Goal: Information Seeking & Learning: Learn about a topic

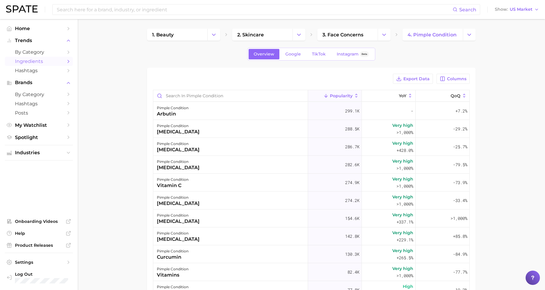
click at [22, 14] on div "Search Show US Market" at bounding box center [272, 9] width 533 height 19
click at [20, 6] on img at bounding box center [22, 8] width 32 height 7
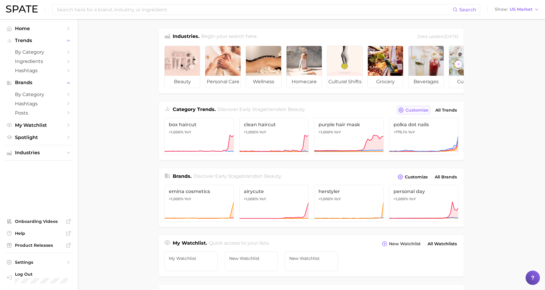
click at [408, 114] on button "Customize" at bounding box center [413, 110] width 33 height 8
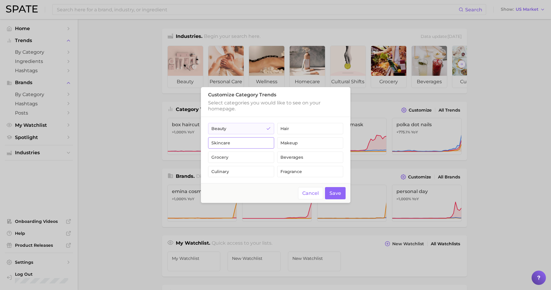
click at [258, 141] on button "skincare" at bounding box center [241, 142] width 66 height 11
click at [336, 195] on button "Save" at bounding box center [335, 193] width 21 height 12
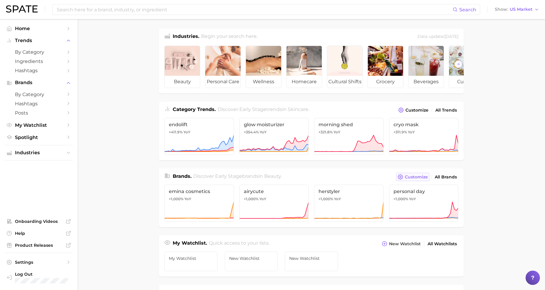
click at [417, 180] on button "Customize" at bounding box center [412, 177] width 33 height 8
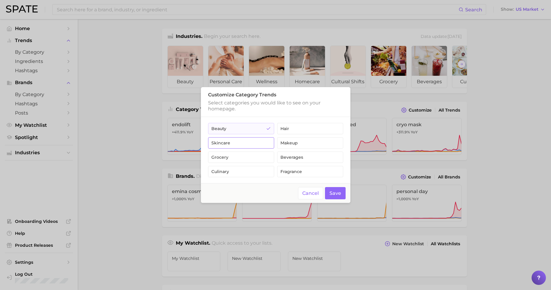
click at [261, 143] on button "skincare" at bounding box center [241, 142] width 66 height 11
click at [334, 192] on button "Save" at bounding box center [335, 193] width 21 height 12
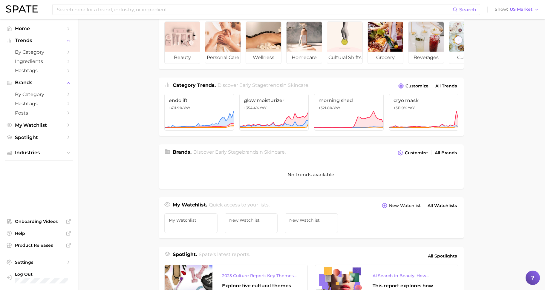
scroll to position [37, 0]
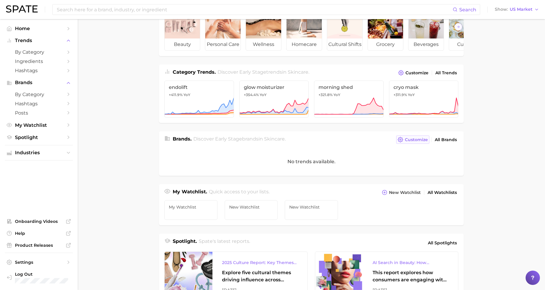
click at [406, 143] on span "Customize" at bounding box center [416, 139] width 23 height 5
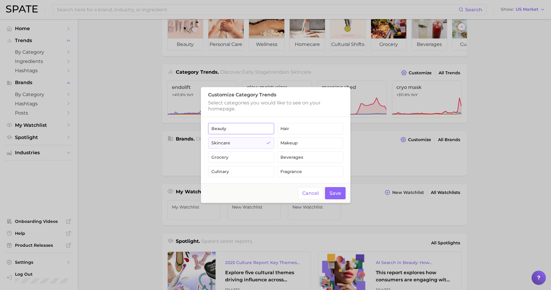
click at [247, 124] on button "beauty" at bounding box center [241, 128] width 66 height 11
click at [333, 192] on button "Save" at bounding box center [335, 193] width 21 height 12
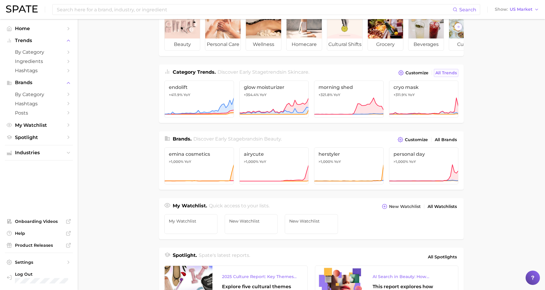
click at [445, 76] on span "All Trends" at bounding box center [446, 73] width 22 height 5
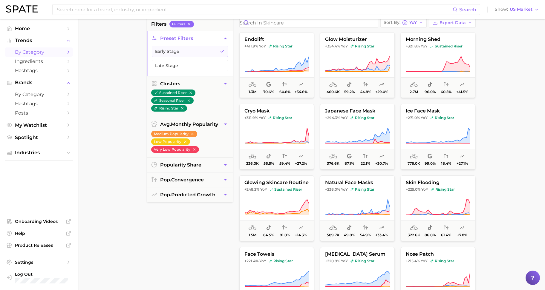
scroll to position [37, 0]
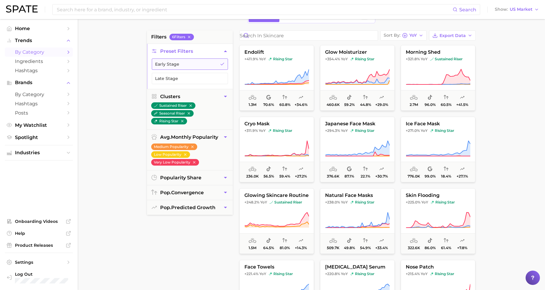
click at [191, 65] on button "Early Stage" at bounding box center [190, 64] width 76 height 11
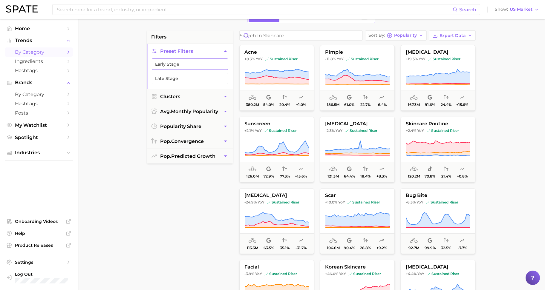
click at [194, 65] on button "Early Stage" at bounding box center [190, 64] width 76 height 11
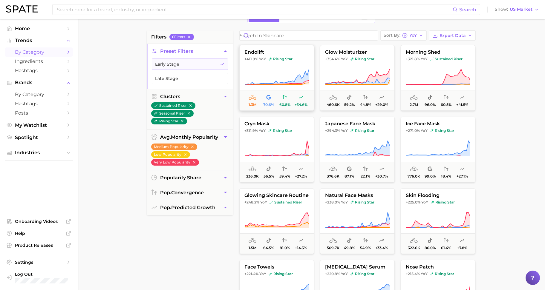
click at [291, 68] on button "endolift +411.9% YoY rising star 1.3m 70.6% 60.8% +34.6%" at bounding box center [276, 78] width 75 height 66
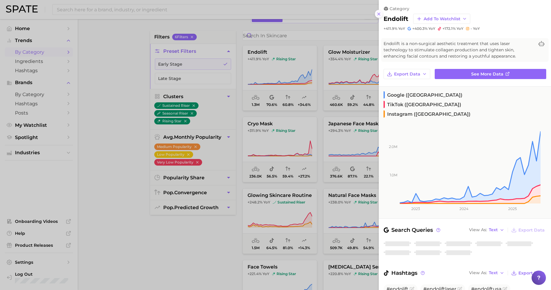
click at [376, 16] on button at bounding box center [379, 14] width 8 height 8
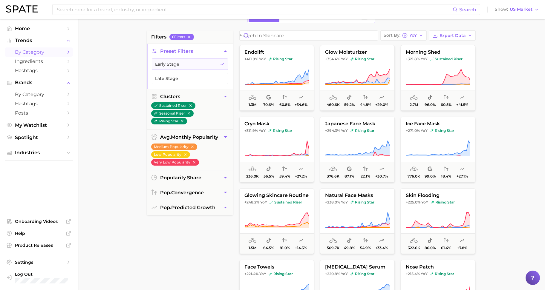
click at [508, 115] on main "1. beauty 2. skincare 3. Subcategory Overview Google TikTok Instagram Beta filt…" at bounding box center [311, 208] width 467 height 453
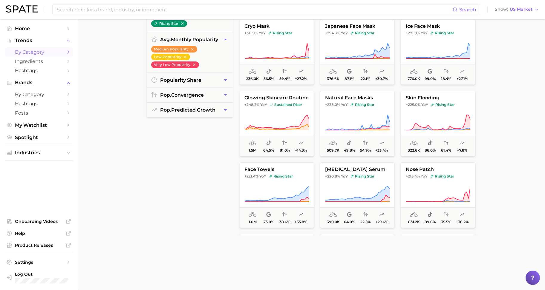
scroll to position [149, 0]
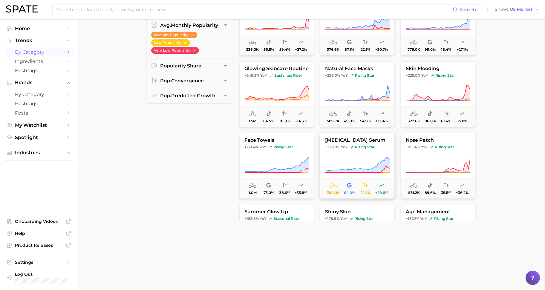
click at [386, 178] on span "390.0k 64.0% 22.5% +29.6%" at bounding box center [357, 188] width 74 height 20
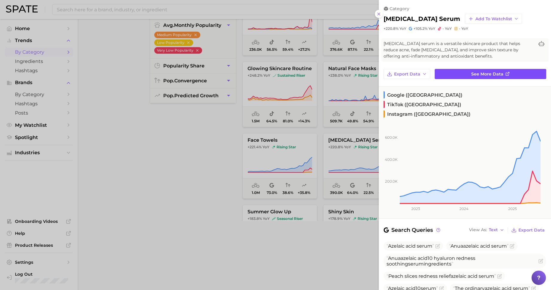
click at [486, 76] on span "See more data" at bounding box center [487, 74] width 32 height 5
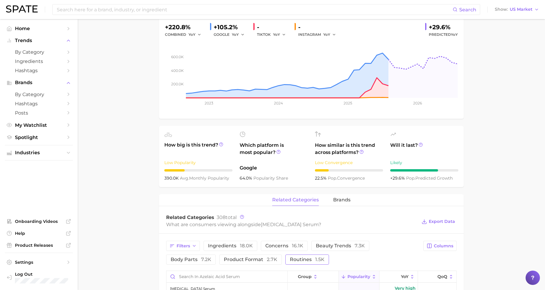
scroll to position [187, 0]
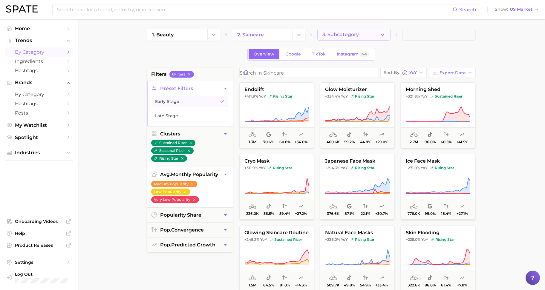
click at [338, 33] on span "3. Subcategory" at bounding box center [340, 34] width 36 height 5
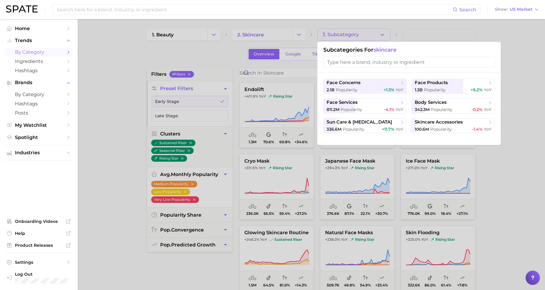
click at [294, 33] on div at bounding box center [272, 145] width 545 height 290
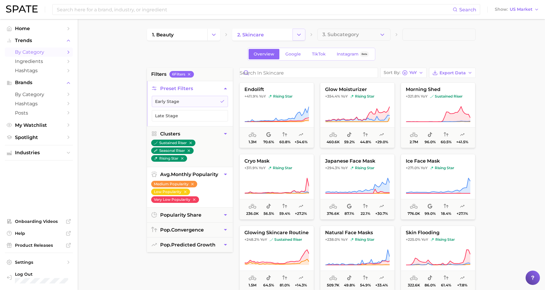
click at [295, 35] on button "Change Category" at bounding box center [299, 35] width 13 height 12
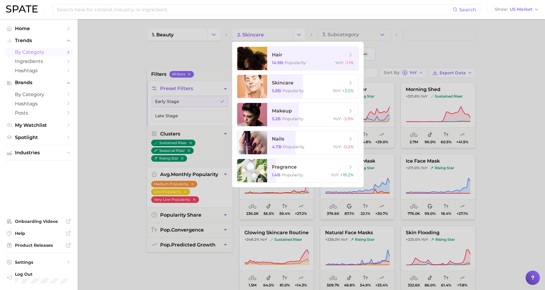
click at [119, 77] on div at bounding box center [272, 145] width 545 height 290
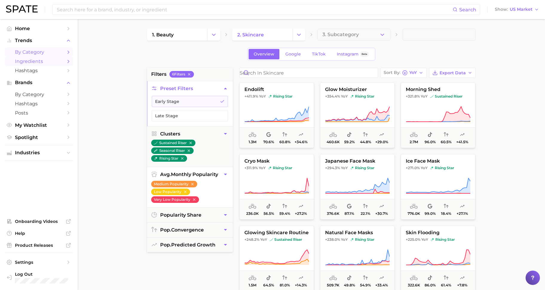
click at [25, 60] on span "Ingredients" at bounding box center [39, 62] width 48 height 6
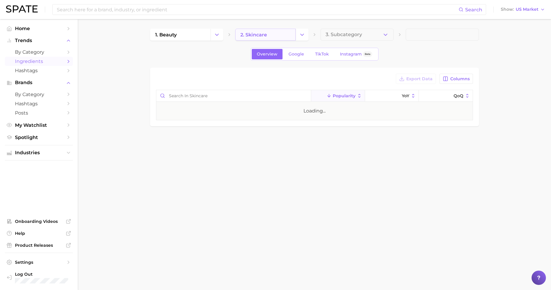
click at [264, 35] on span "2. skincare" at bounding box center [253, 35] width 27 height 6
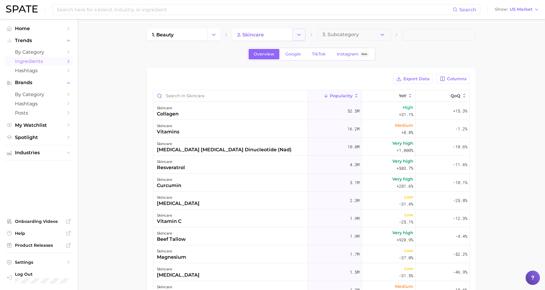
click at [300, 37] on icon "Change Category" at bounding box center [299, 35] width 6 height 6
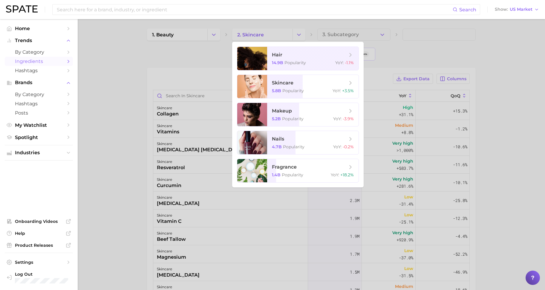
click at [316, 79] on span "skincare 5.8b Popularity YoY : +3.5%" at bounding box center [312, 86] width 91 height 23
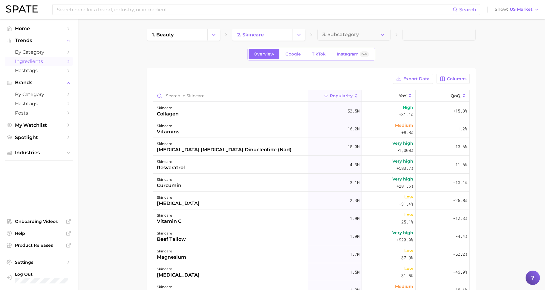
click at [316, 79] on div "Export Data Columns" at bounding box center [311, 79] width 317 height 10
click at [36, 49] on link "by Category" at bounding box center [39, 52] width 68 height 9
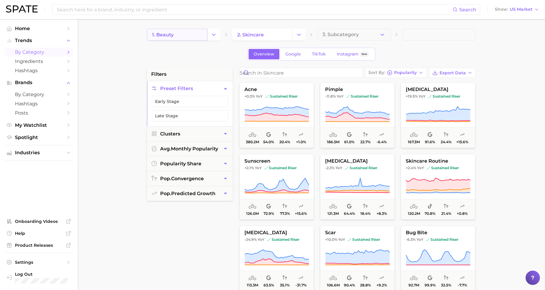
click at [177, 39] on link "1. beauty" at bounding box center [177, 35] width 60 height 12
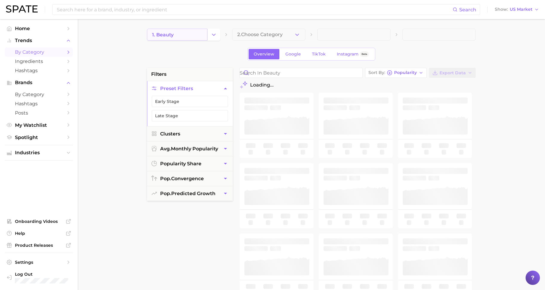
click at [204, 35] on link "1. beauty" at bounding box center [177, 35] width 60 height 12
click at [213, 36] on icon "Change Category" at bounding box center [214, 35] width 6 height 6
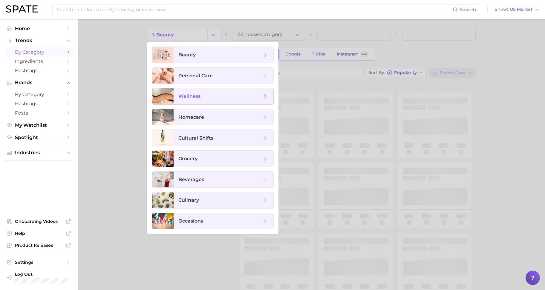
click at [212, 93] on span "wellness" at bounding box center [224, 96] width 100 height 16
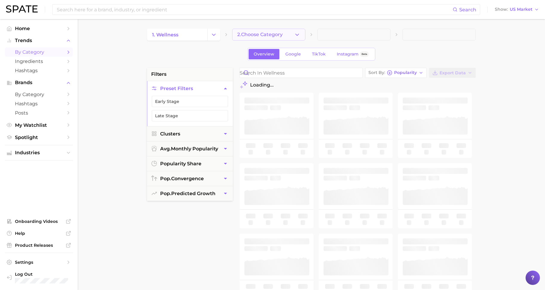
click at [247, 36] on span "2. Choose Category" at bounding box center [259, 34] width 45 height 5
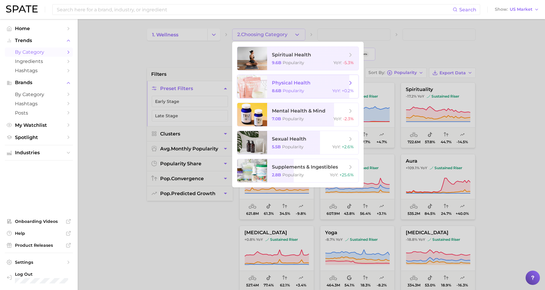
click at [282, 97] on span "physical health 8.6b Popularity YoY : +0.2%" at bounding box center [312, 86] width 91 height 23
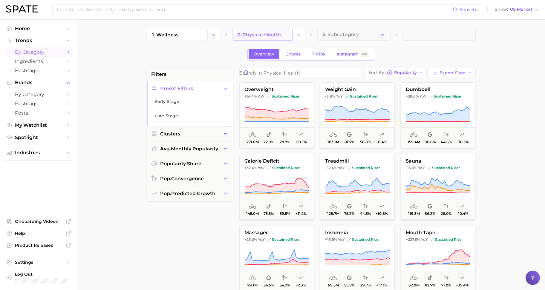
click at [269, 36] on span "2. physical health" at bounding box center [259, 35] width 44 height 6
click at [301, 38] on button "Change Category" at bounding box center [299, 35] width 13 height 12
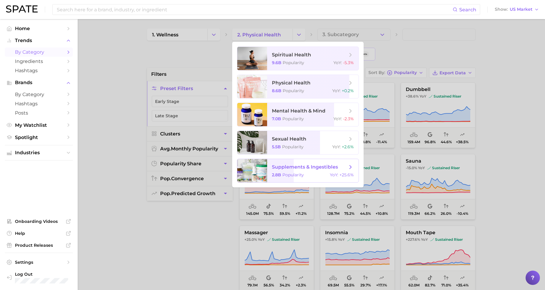
click at [301, 175] on span "Popularity" at bounding box center [293, 174] width 22 height 5
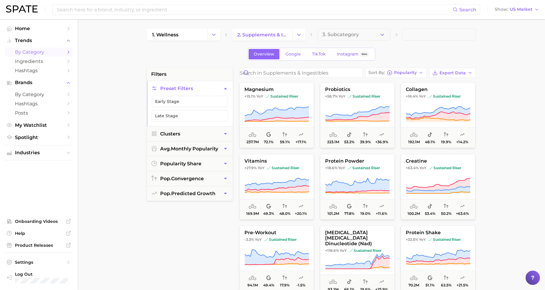
click at [193, 95] on li "Preset Filters Early Stage Late Stage" at bounding box center [190, 103] width 86 height 45
click at [163, 103] on button "Early Stage" at bounding box center [190, 101] width 76 height 11
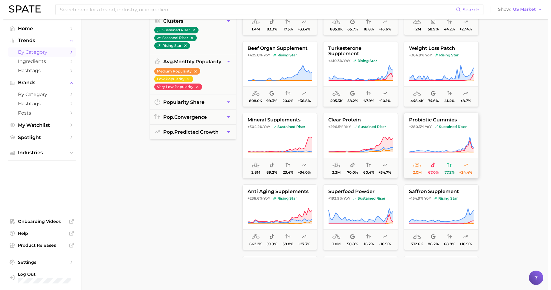
scroll to position [112, 0]
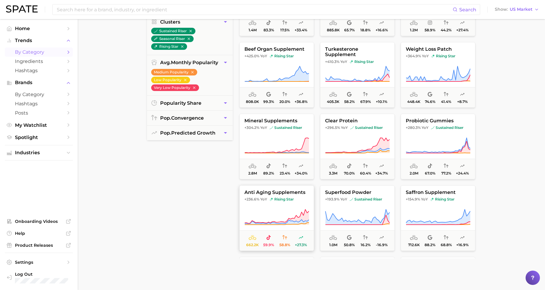
click at [272, 204] on button "anti aging supplements +236.6% YoY rising star 662.2k 59.9% 58.8% +27.3%" at bounding box center [276, 219] width 75 height 66
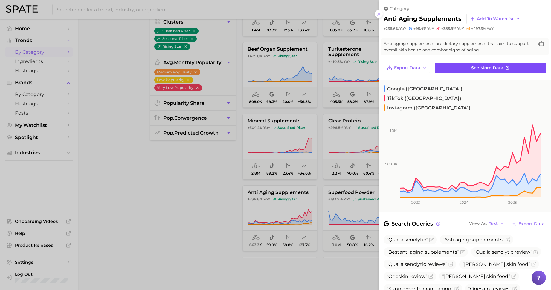
click at [472, 71] on link "See more data" at bounding box center [490, 68] width 111 height 10
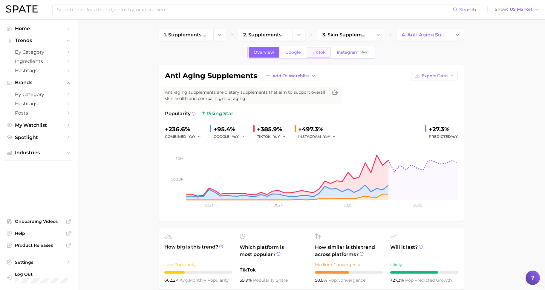
click at [319, 57] on link "TikTok" at bounding box center [319, 52] width 24 height 10
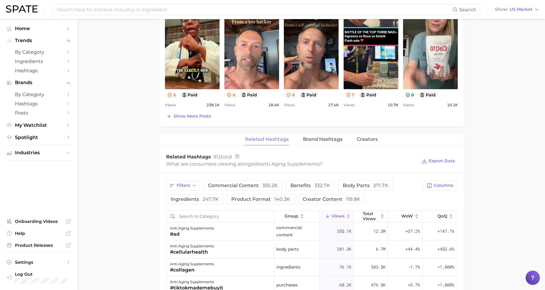
scroll to position [411, 0]
